Goal: Task Accomplishment & Management: Manage account settings

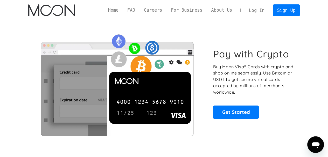
click at [260, 10] on link "Log In" at bounding box center [256, 10] width 24 height 11
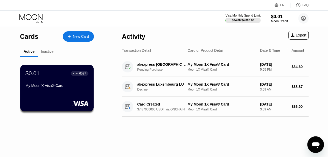
click at [49, 51] on div "Inactive" at bounding box center [47, 52] width 12 height 4
